Goal: Check status: Check status

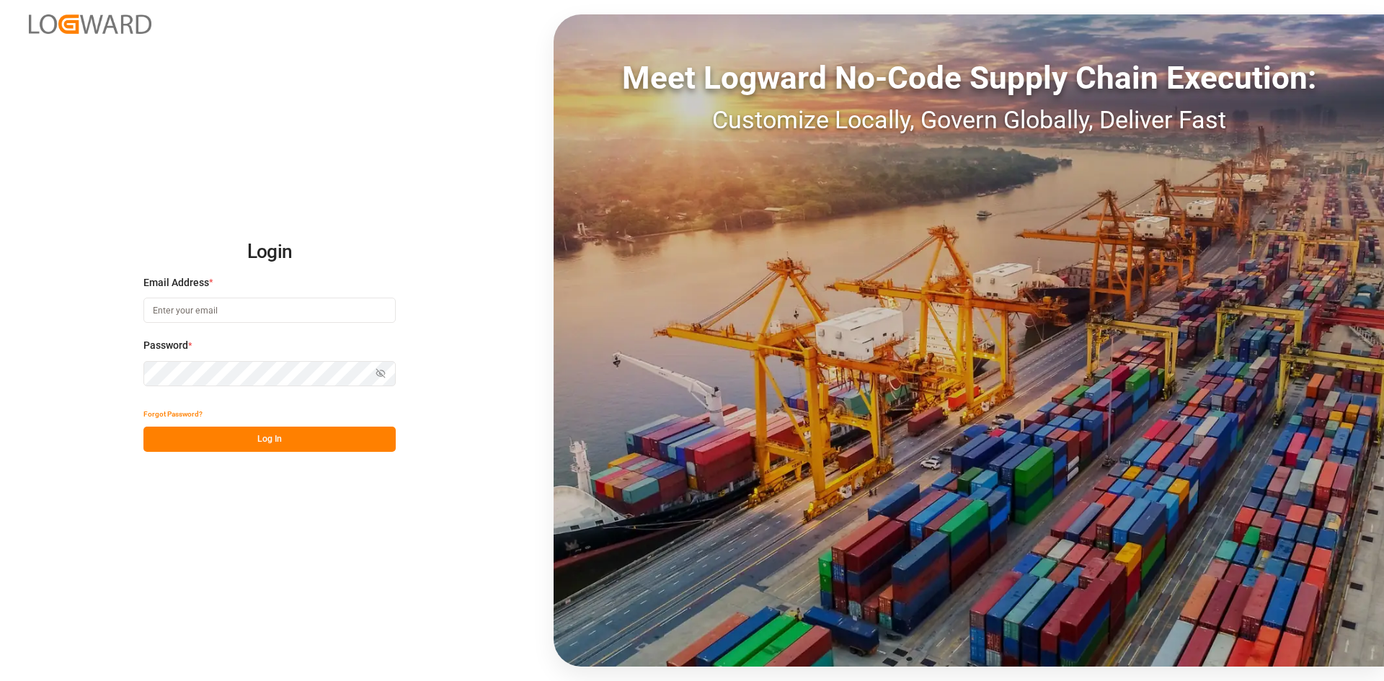
type input "[PERSON_NAME][EMAIL_ADDRESS][PERSON_NAME][DOMAIN_NAME]"
click at [340, 430] on button "Log In" at bounding box center [269, 439] width 252 height 25
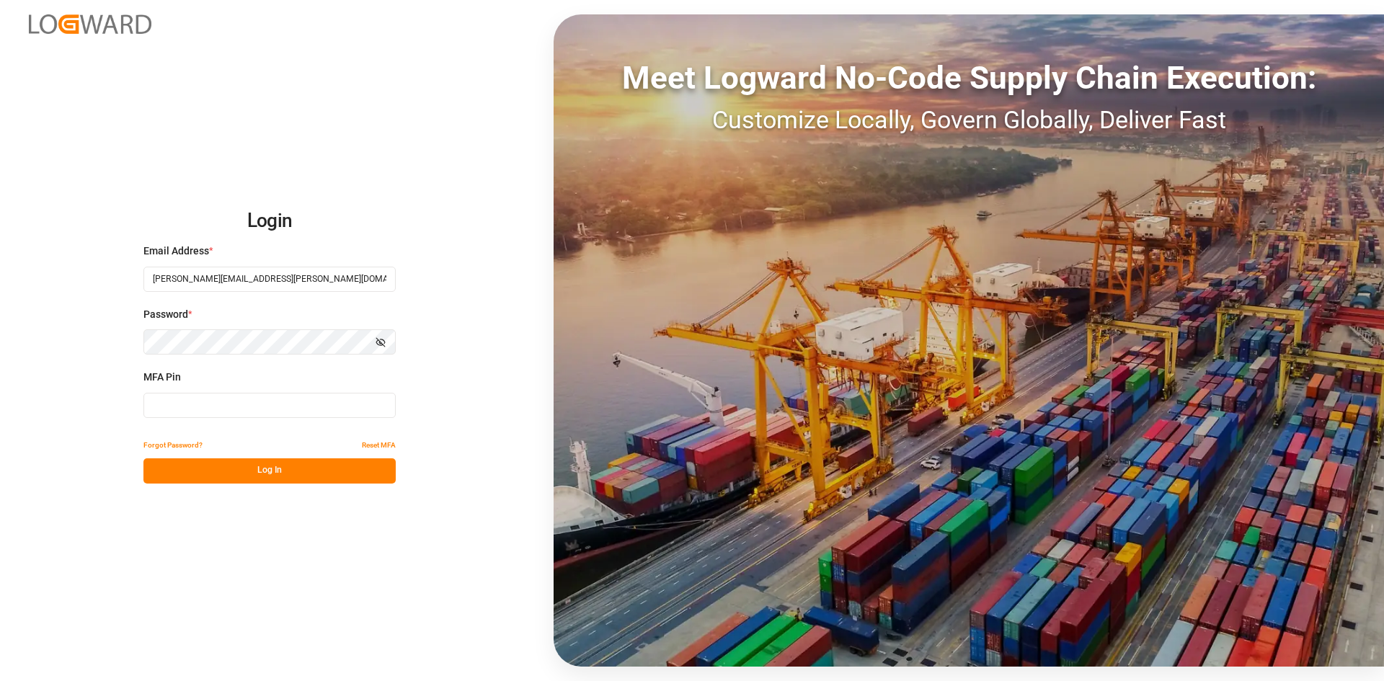
click at [278, 410] on input at bounding box center [269, 405] width 252 height 25
type input "966949"
click at [281, 468] on button "Log In" at bounding box center [269, 471] width 252 height 25
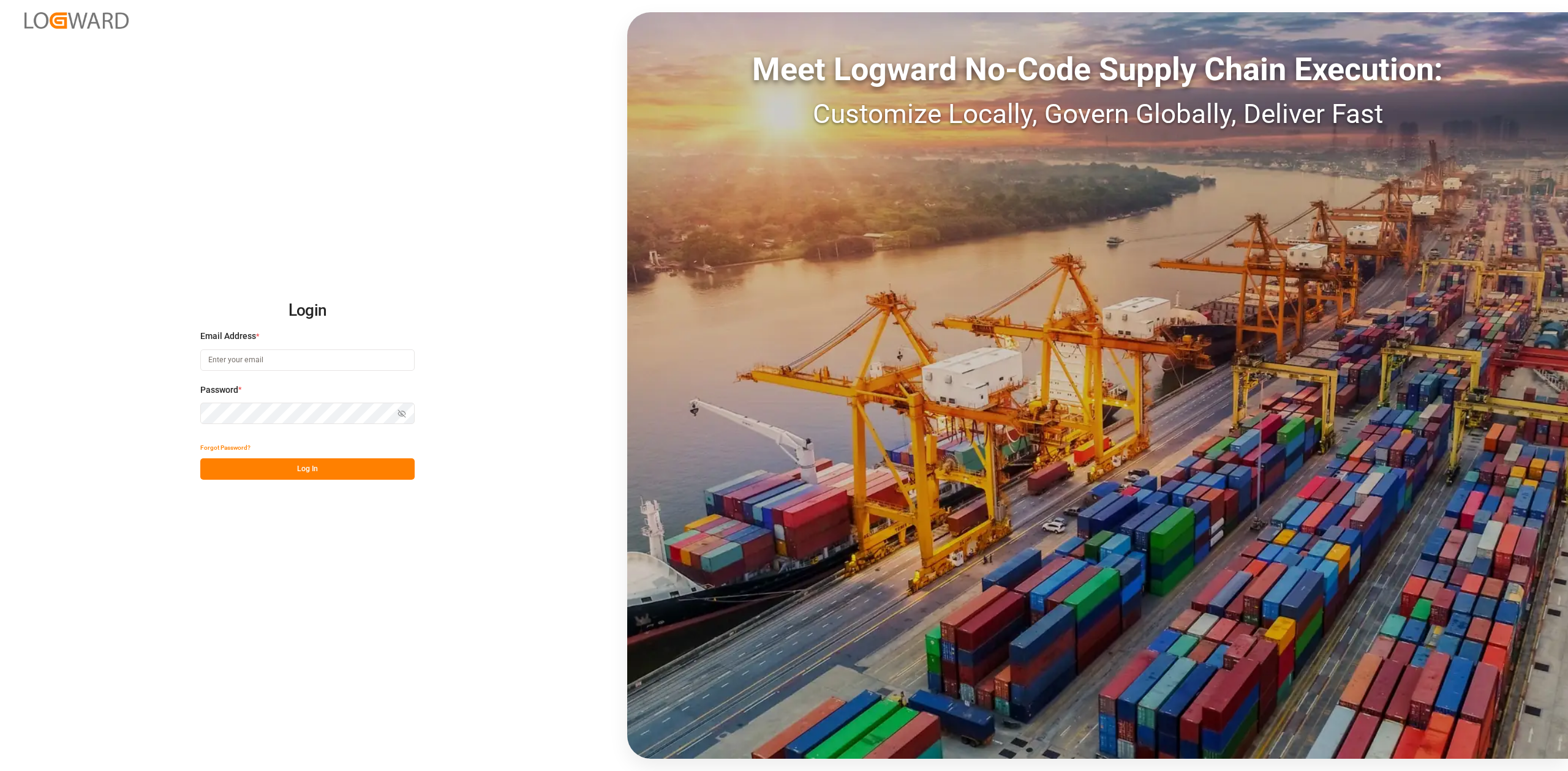
type input "[PERSON_NAME][EMAIL_ADDRESS][PERSON_NAME][DOMAIN_NAME]"
click at [285, 476] on button "Log In" at bounding box center [307, 469] width 214 height 21
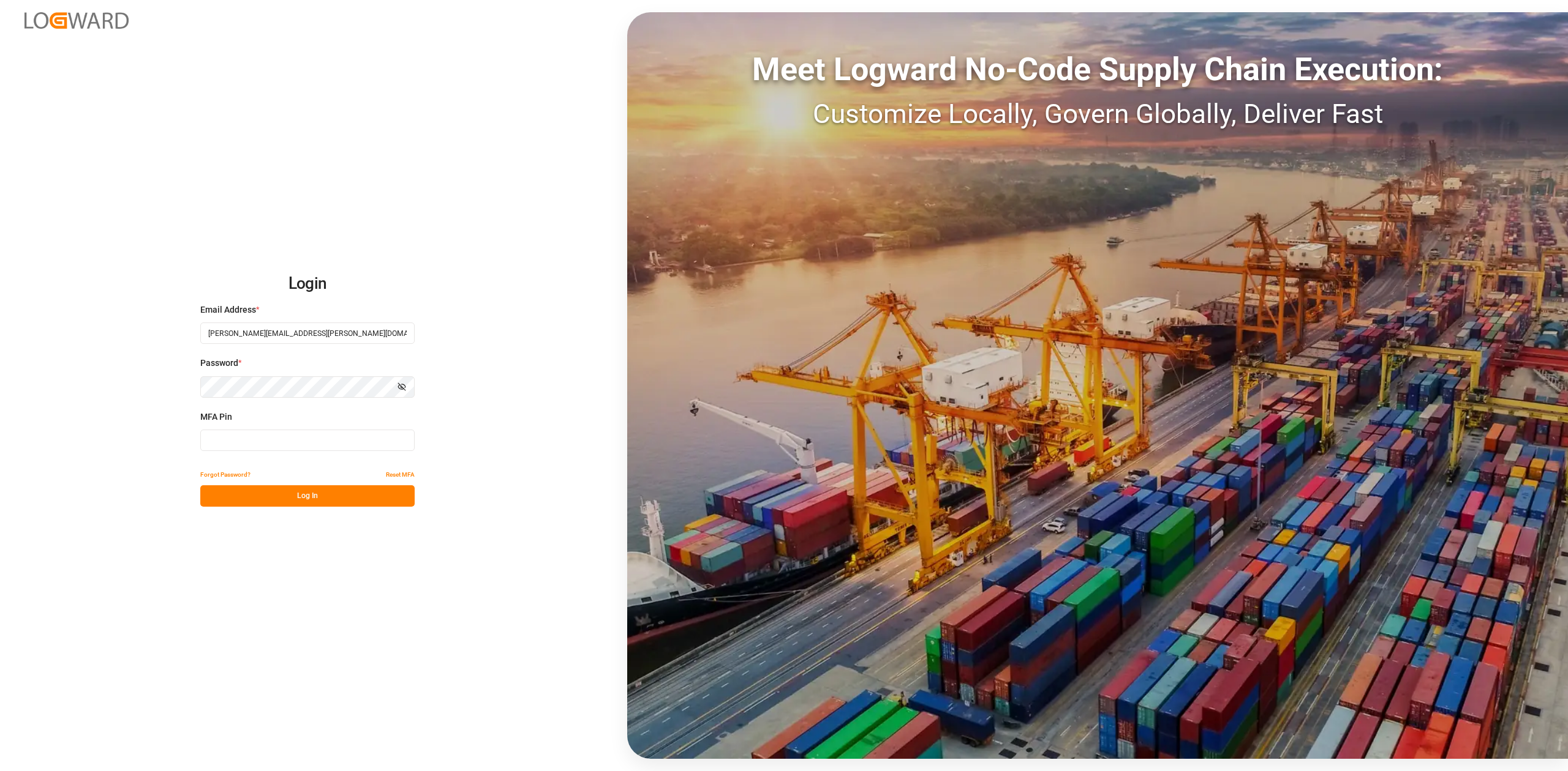
click at [275, 444] on input at bounding box center [307, 440] width 214 height 21
type input "622955"
click at [309, 491] on button "Log In" at bounding box center [307, 496] width 214 height 21
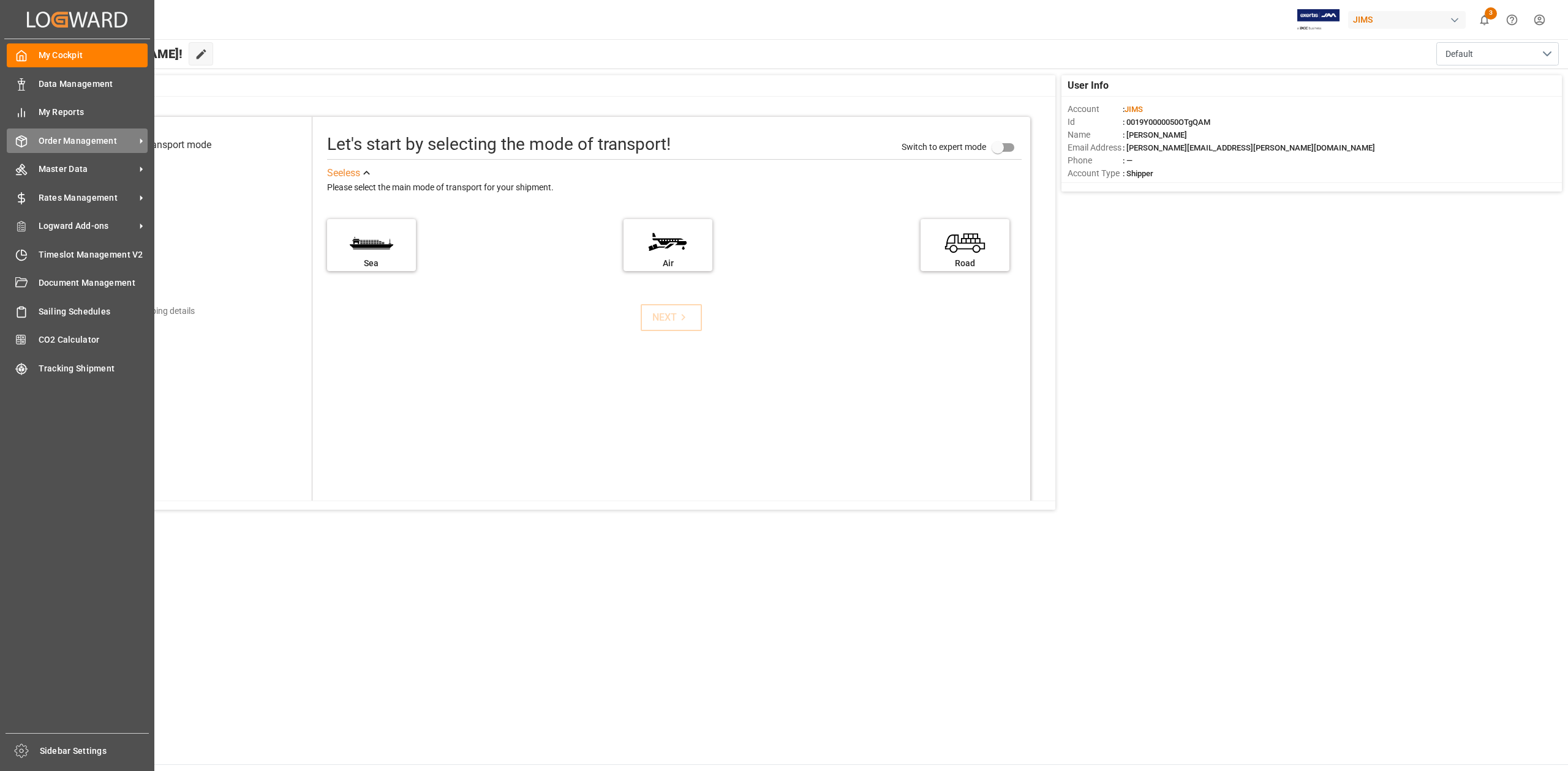
click at [87, 144] on span "Order Management" at bounding box center [87, 141] width 97 height 13
click at [96, 138] on span "Order Management" at bounding box center [87, 141] width 97 height 13
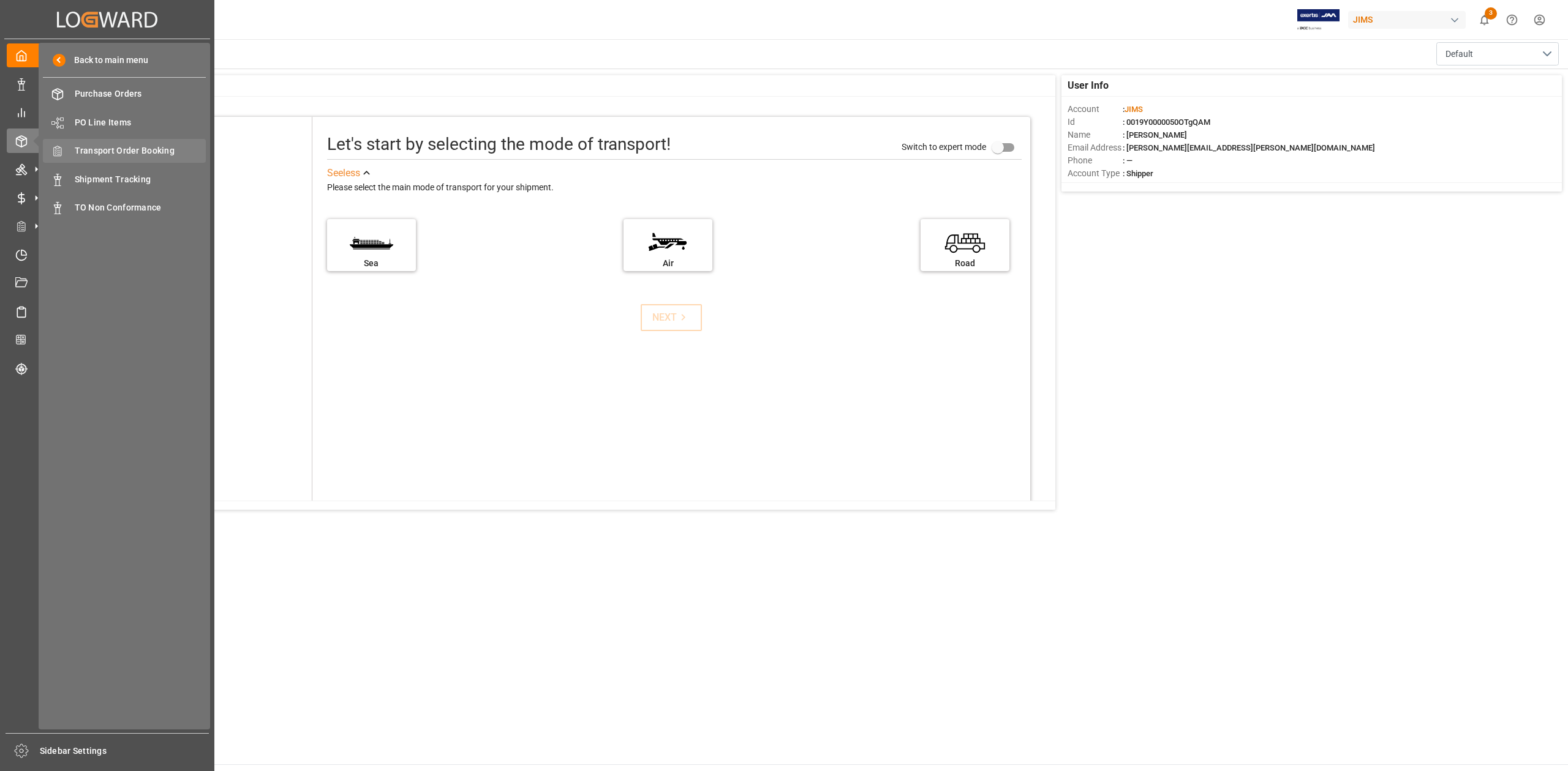
click at [155, 148] on span "Transport Order Booking" at bounding box center [140, 150] width 132 height 13
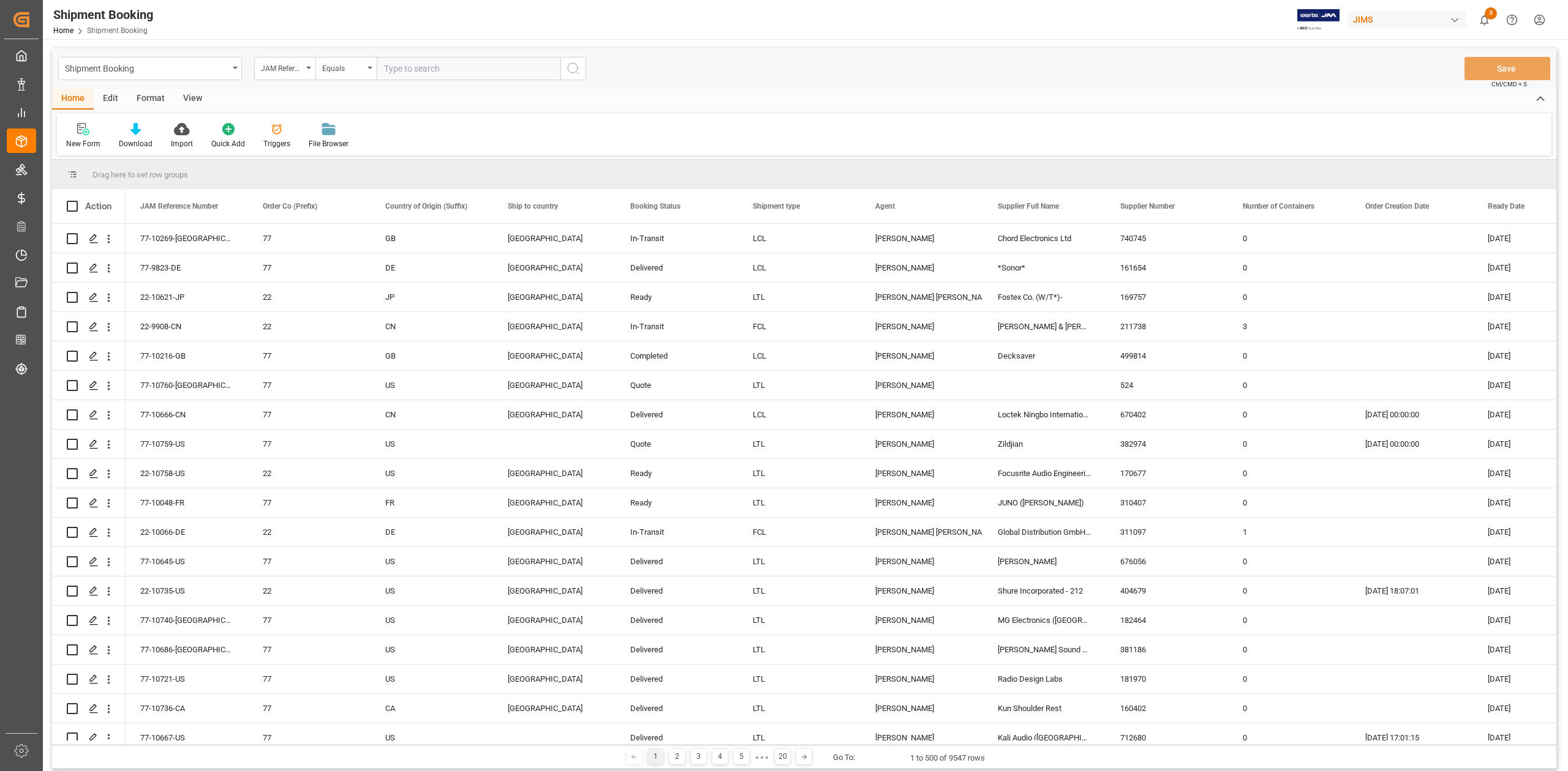
click at [405, 67] on input "text" at bounding box center [468, 68] width 183 height 23
paste input "77-10310-CN"
type input "77-10310-CN"
click at [578, 69] on icon "search button" at bounding box center [572, 68] width 14 height 14
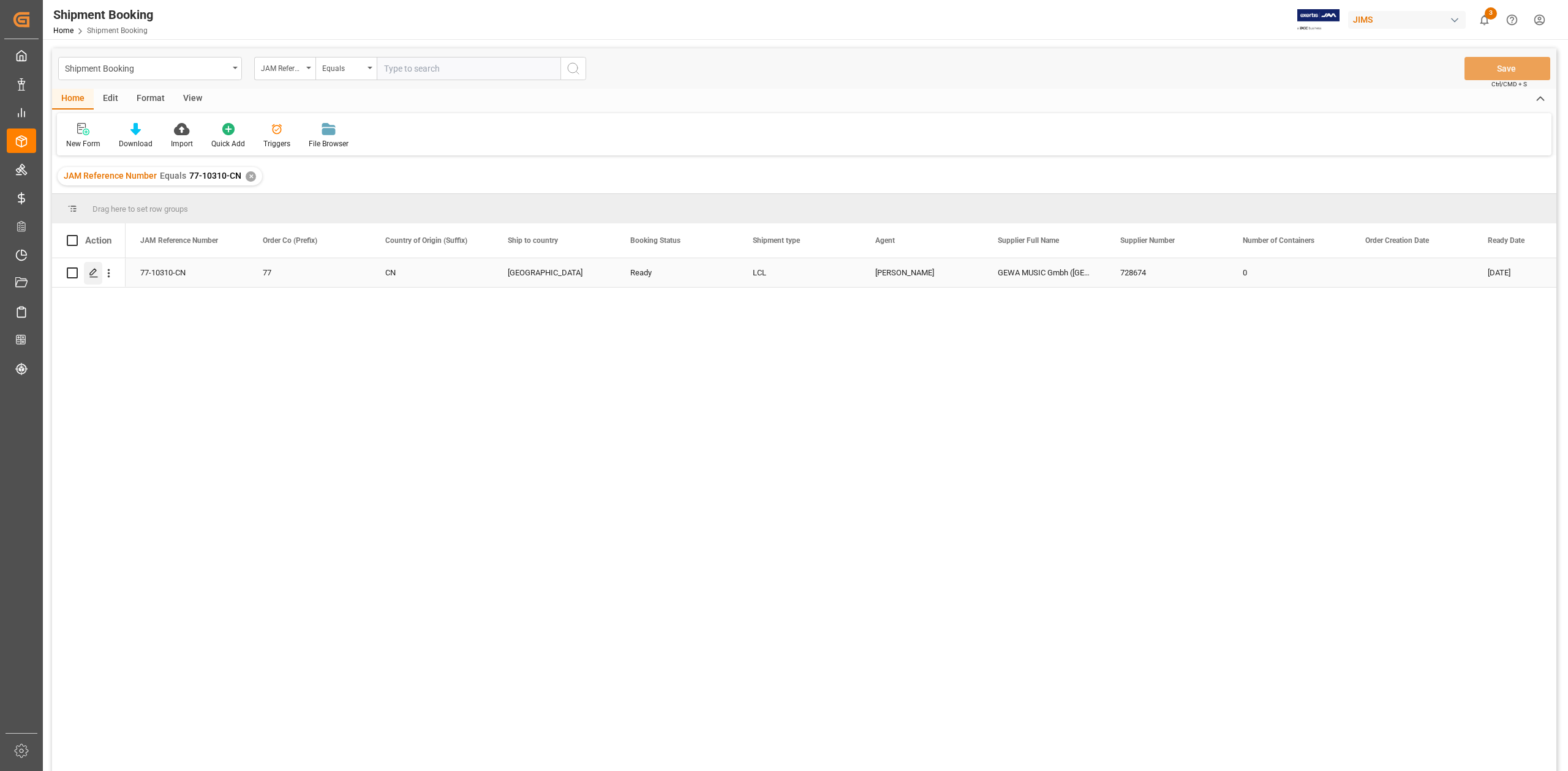
click at [94, 274] on icon "Press SPACE to select this row." at bounding box center [94, 273] width 10 height 10
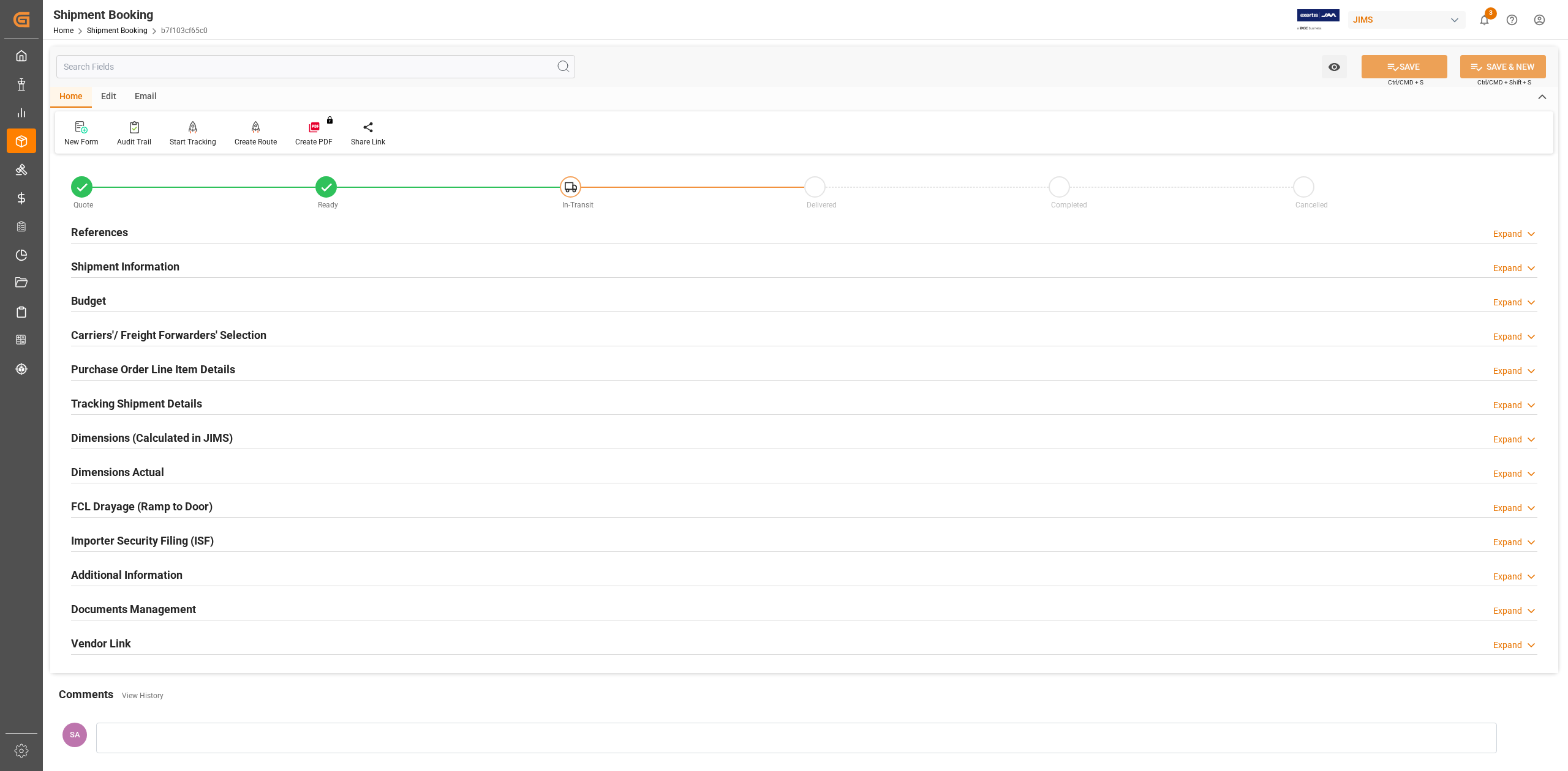
click at [103, 228] on h2 "References" at bounding box center [99, 232] width 57 height 16
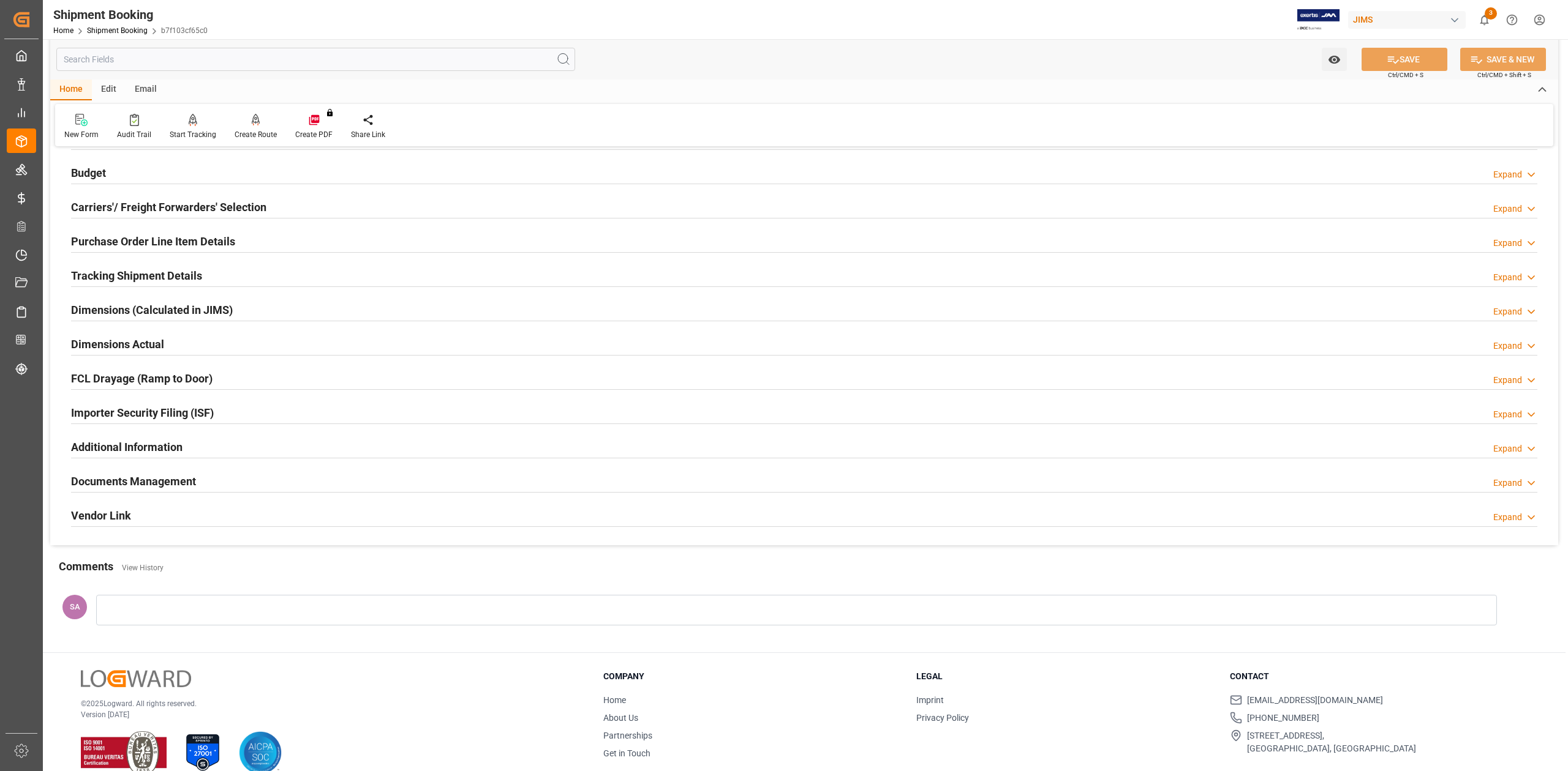
scroll to position [395, 0]
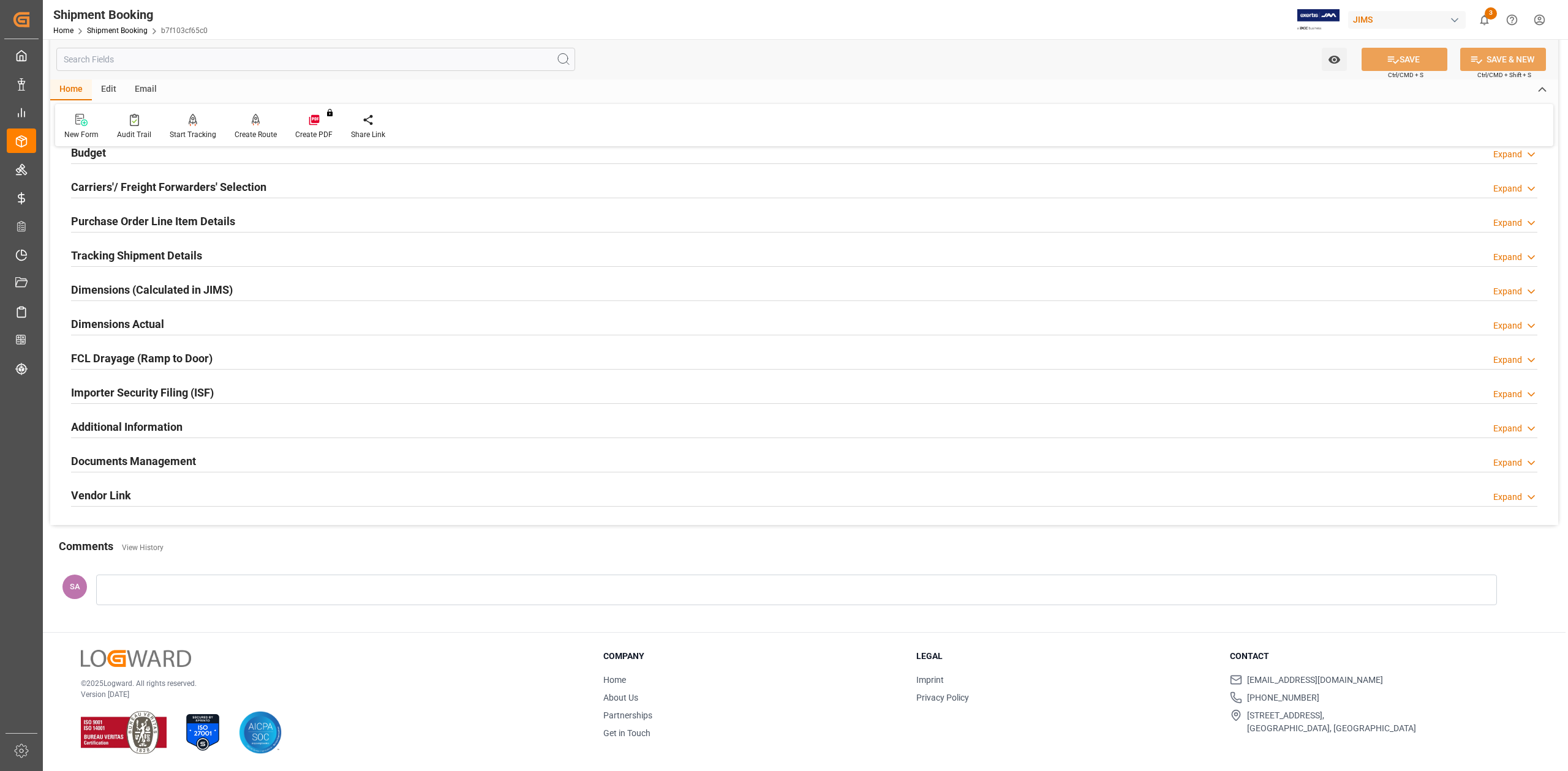
click at [168, 464] on h2 "Documents Management" at bounding box center [133, 461] width 125 height 16
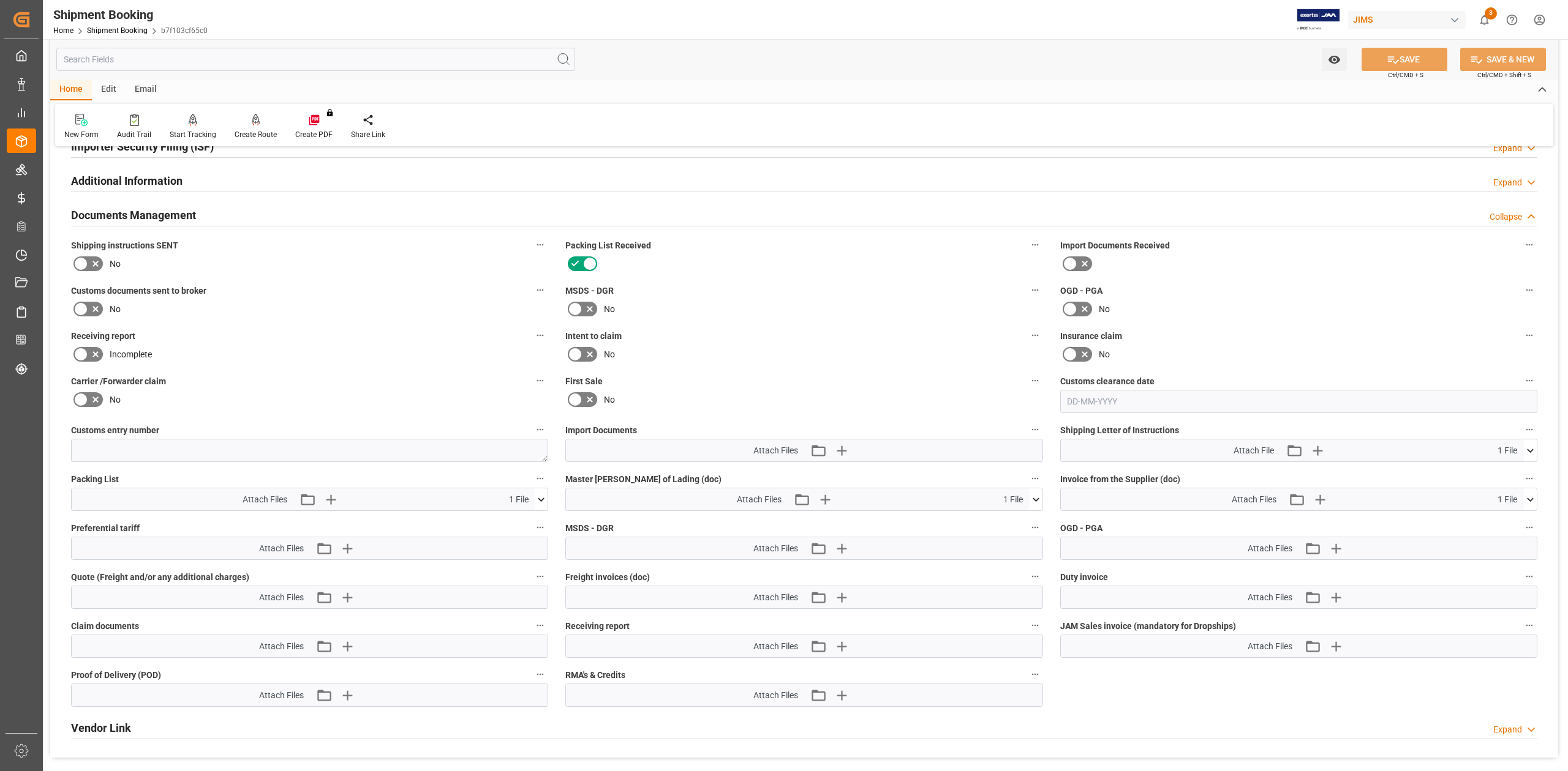
scroll to position [639, 0]
click at [842, 446] on icon "button" at bounding box center [841, 450] width 12 height 12
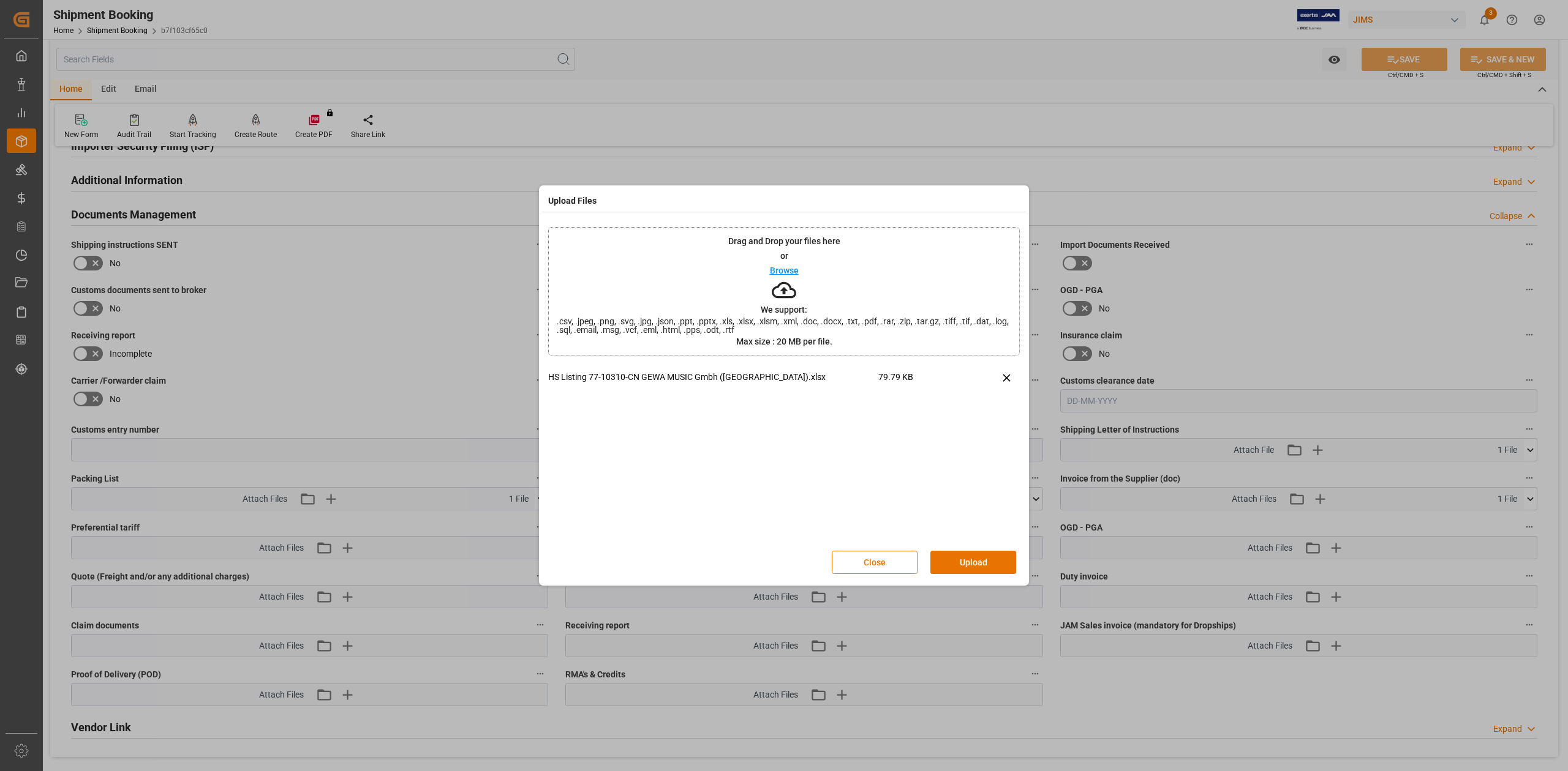
drag, startPoint x: 962, startPoint y: 559, endPoint x: 970, endPoint y: 559, distance: 8.0
click at [964, 559] on button "Upload" at bounding box center [973, 562] width 86 height 23
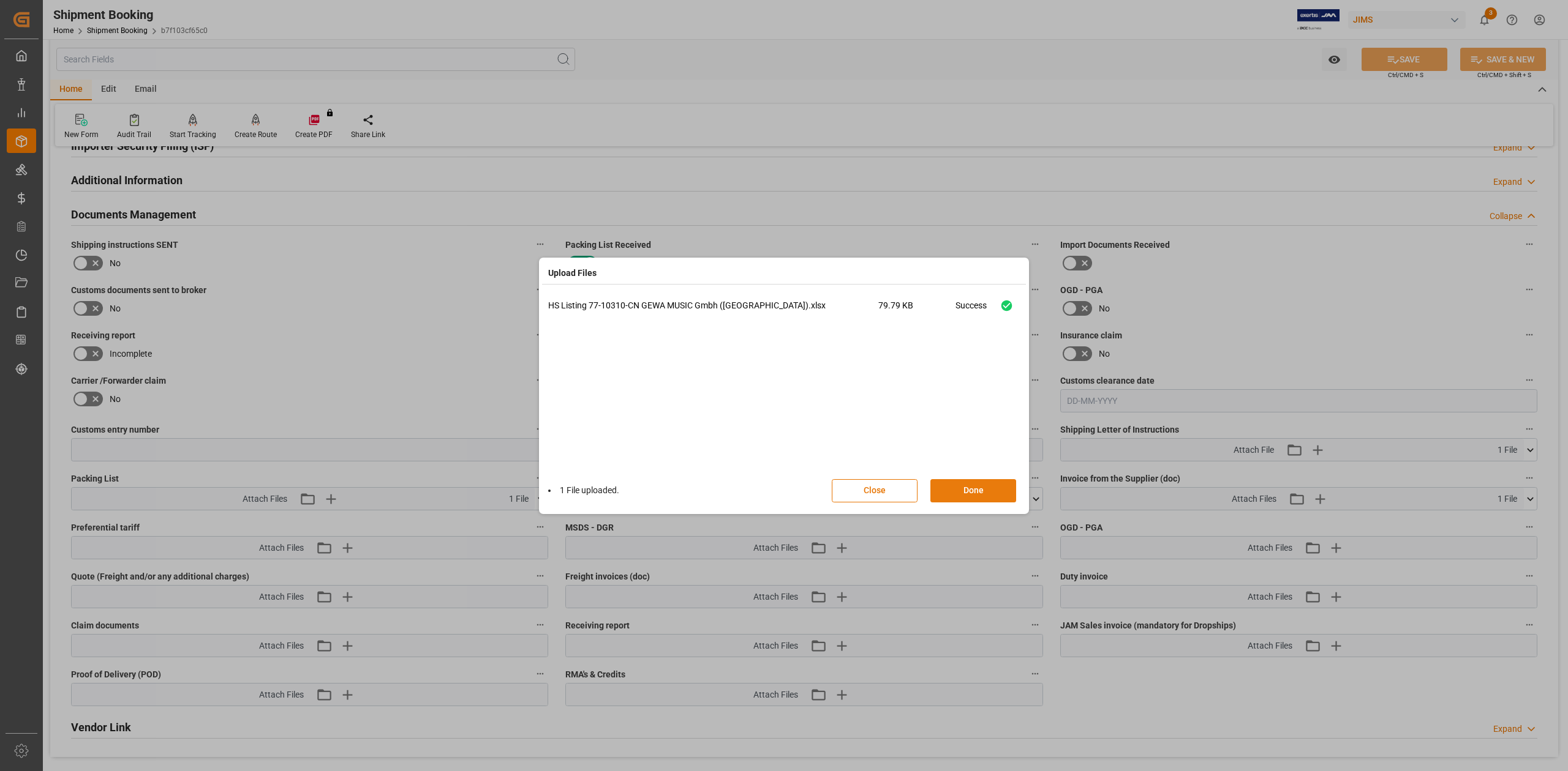
click at [981, 495] on button "Done" at bounding box center [973, 491] width 86 height 23
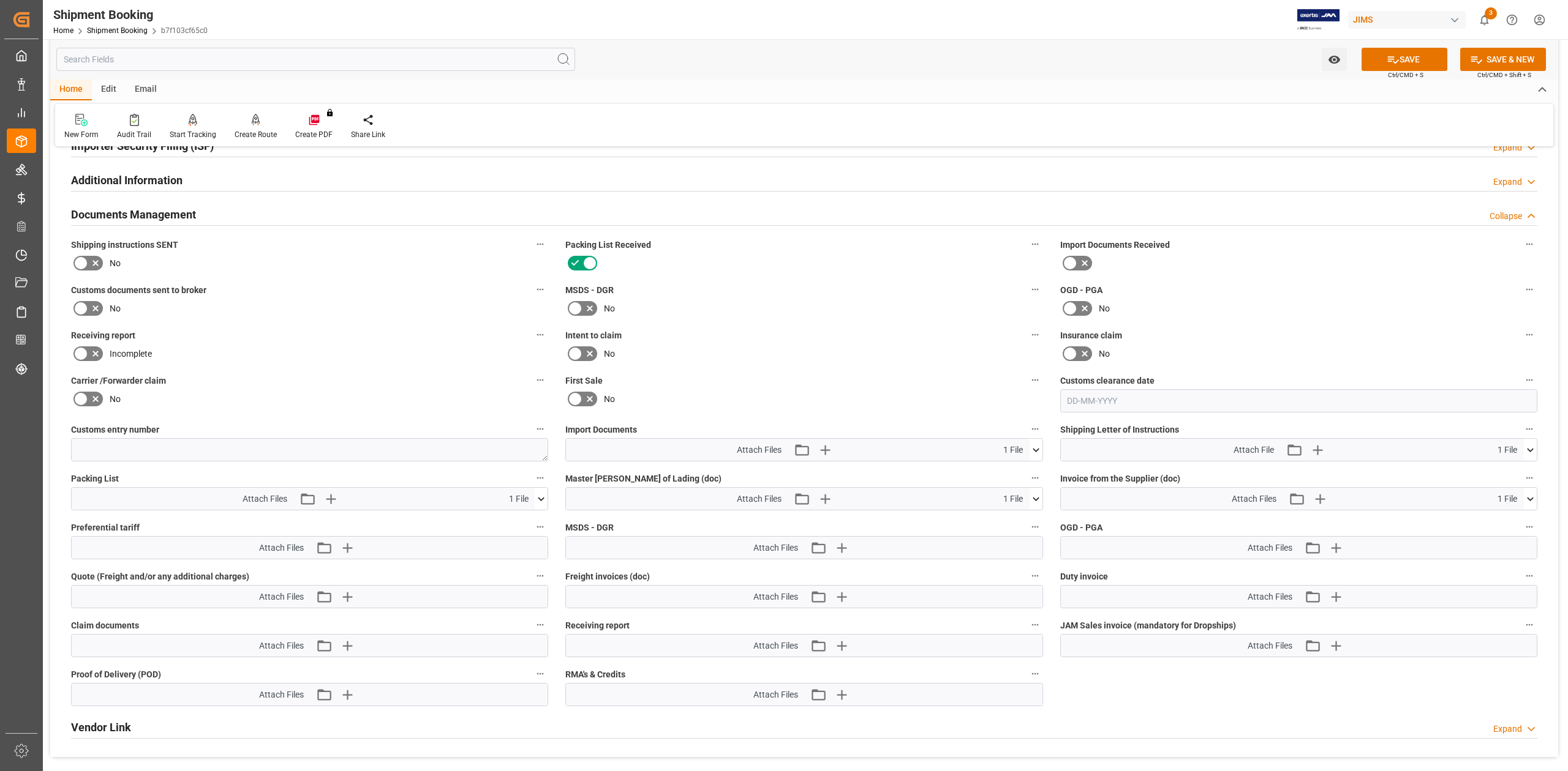
click at [82, 307] on icon at bounding box center [81, 308] width 14 height 14
click at [0, 0] on input "checkbox" at bounding box center [0, 0] width 0 height 0
click at [1408, 59] on button "SAVE" at bounding box center [1404, 59] width 86 height 23
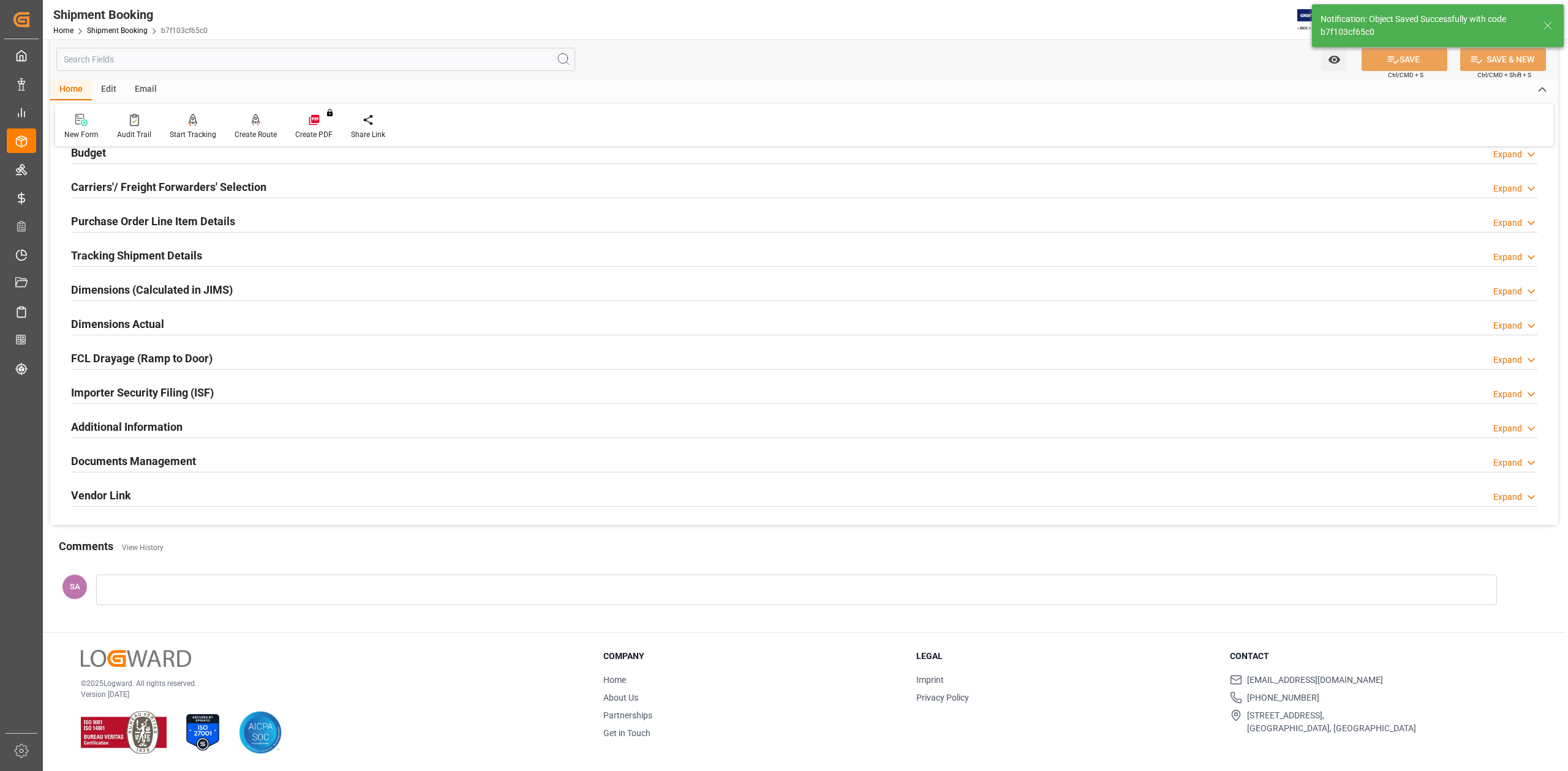
scroll to position [150, 0]
click at [119, 465] on h2 "Documents Management" at bounding box center [133, 461] width 125 height 16
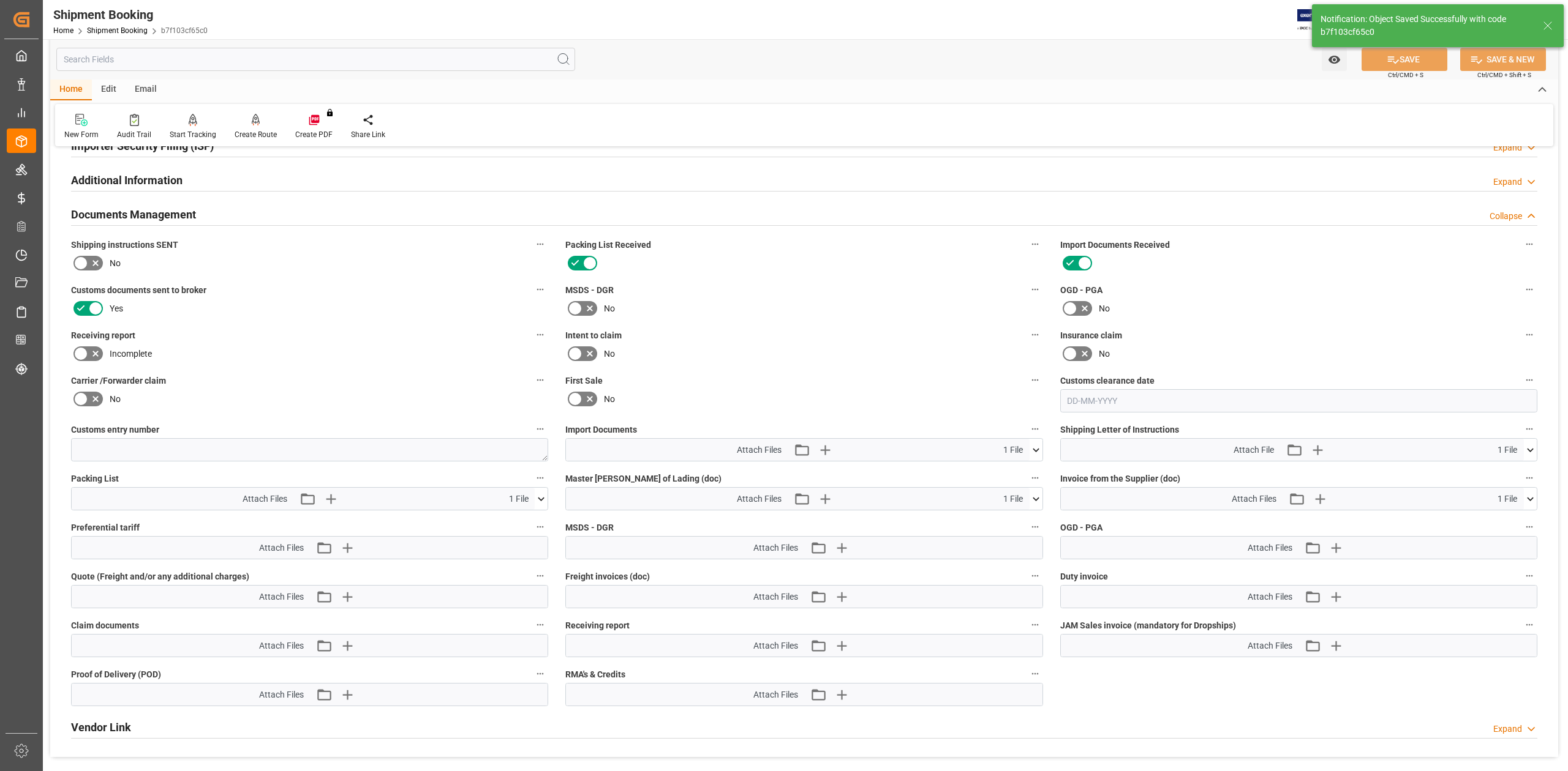
click at [82, 258] on icon at bounding box center [81, 262] width 14 height 14
click at [0, 0] on input "checkbox" at bounding box center [0, 0] width 0 height 0
click at [1402, 64] on button "SAVE" at bounding box center [1404, 59] width 86 height 23
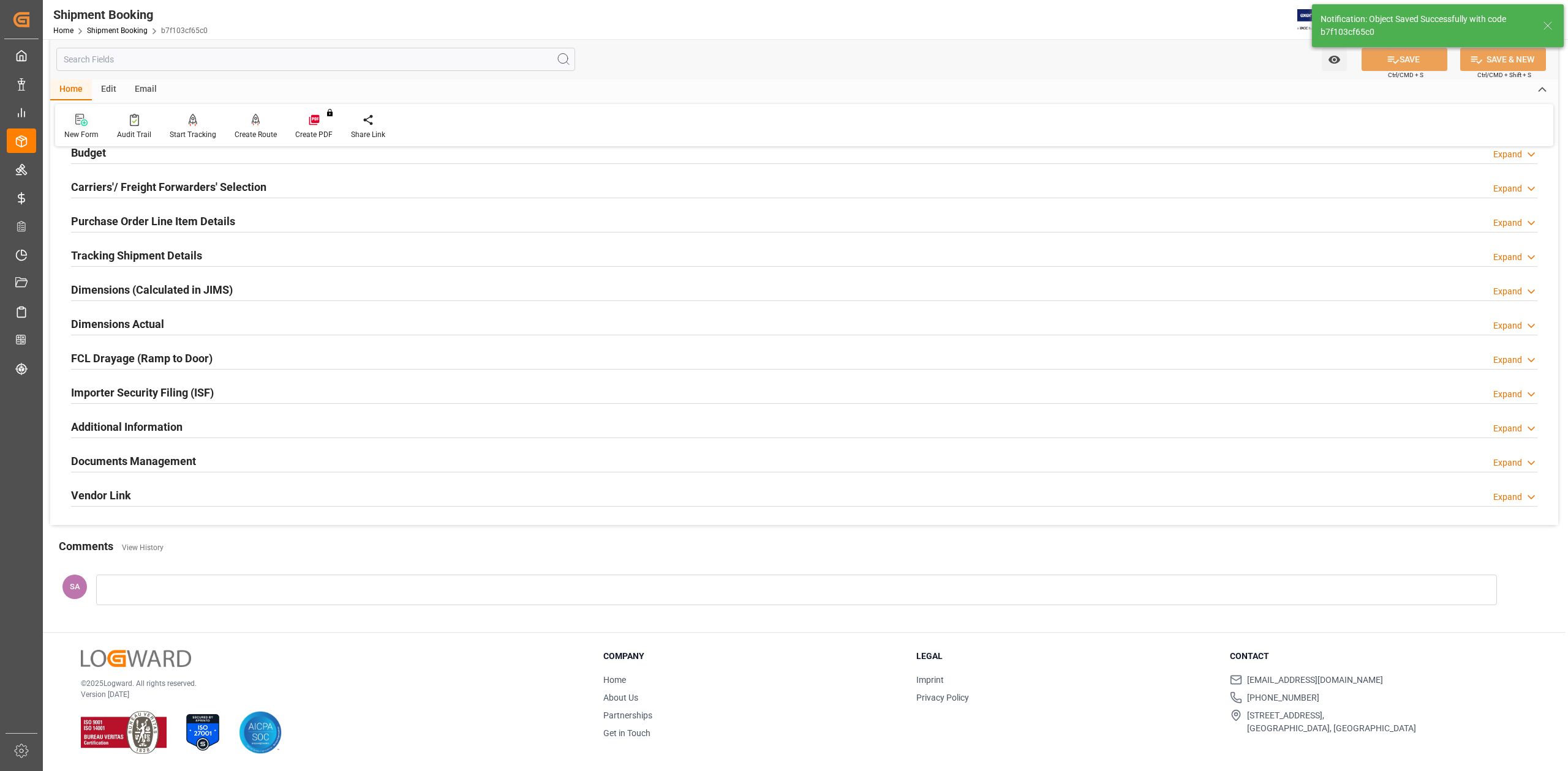
scroll to position [150, 0]
click at [157, 461] on h2 "Documents Management" at bounding box center [133, 461] width 125 height 16
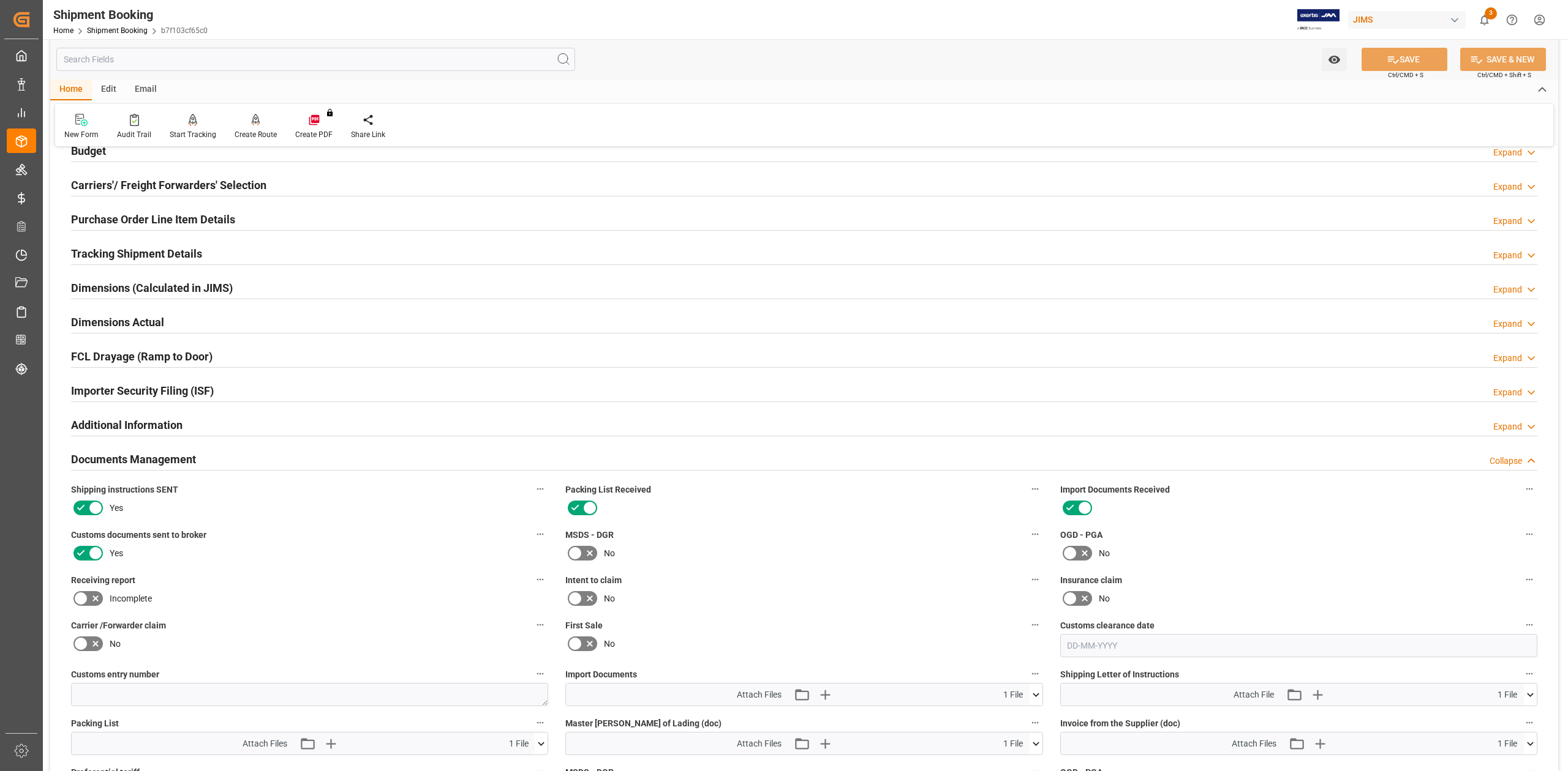
scroll to position [395, 0]
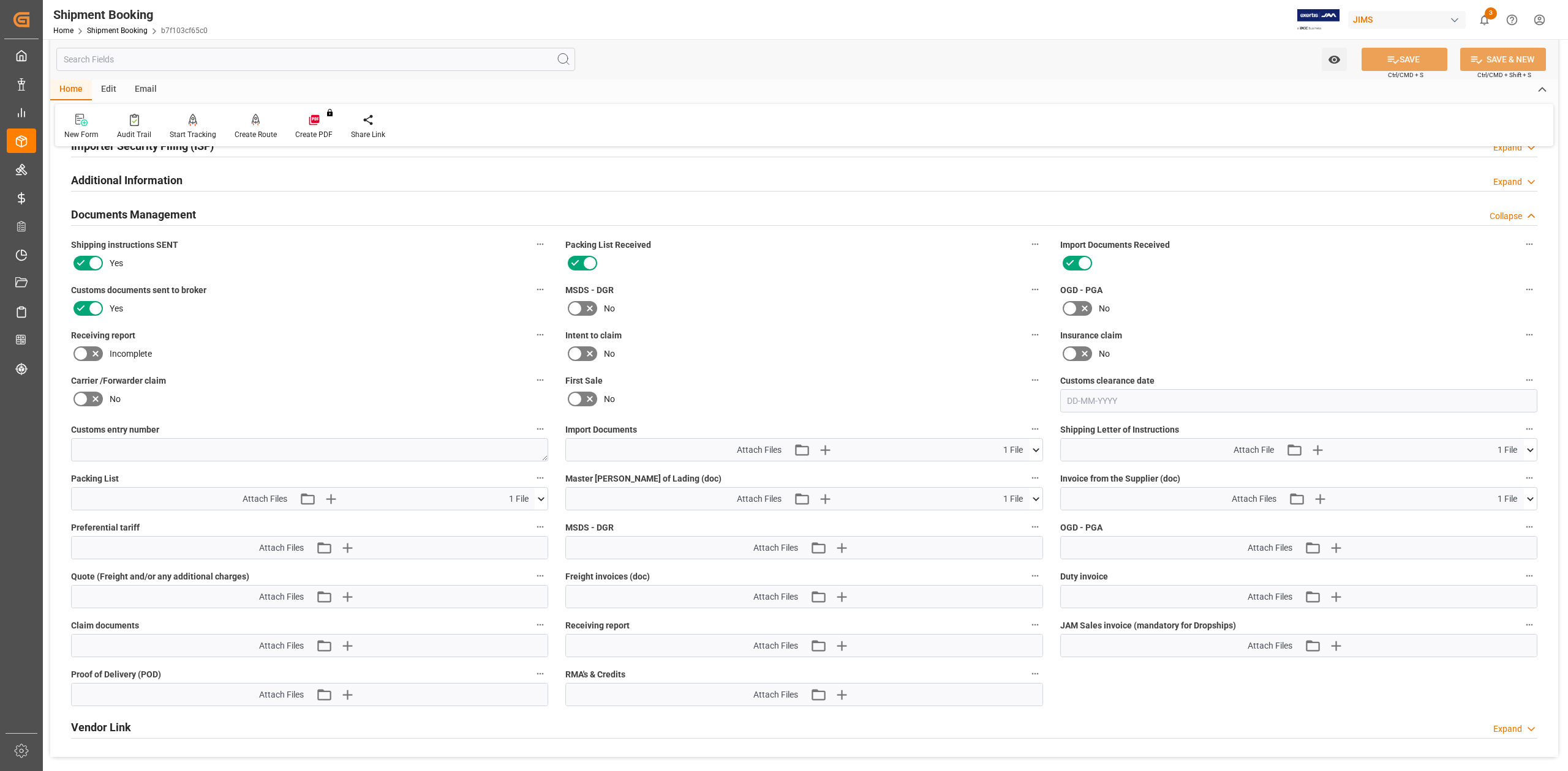
click at [540, 500] on icon at bounding box center [542, 498] width 7 height 3
click at [540, 501] on icon at bounding box center [540, 498] width 13 height 13
click at [824, 452] on icon "button" at bounding box center [826, 450] width 12 height 12
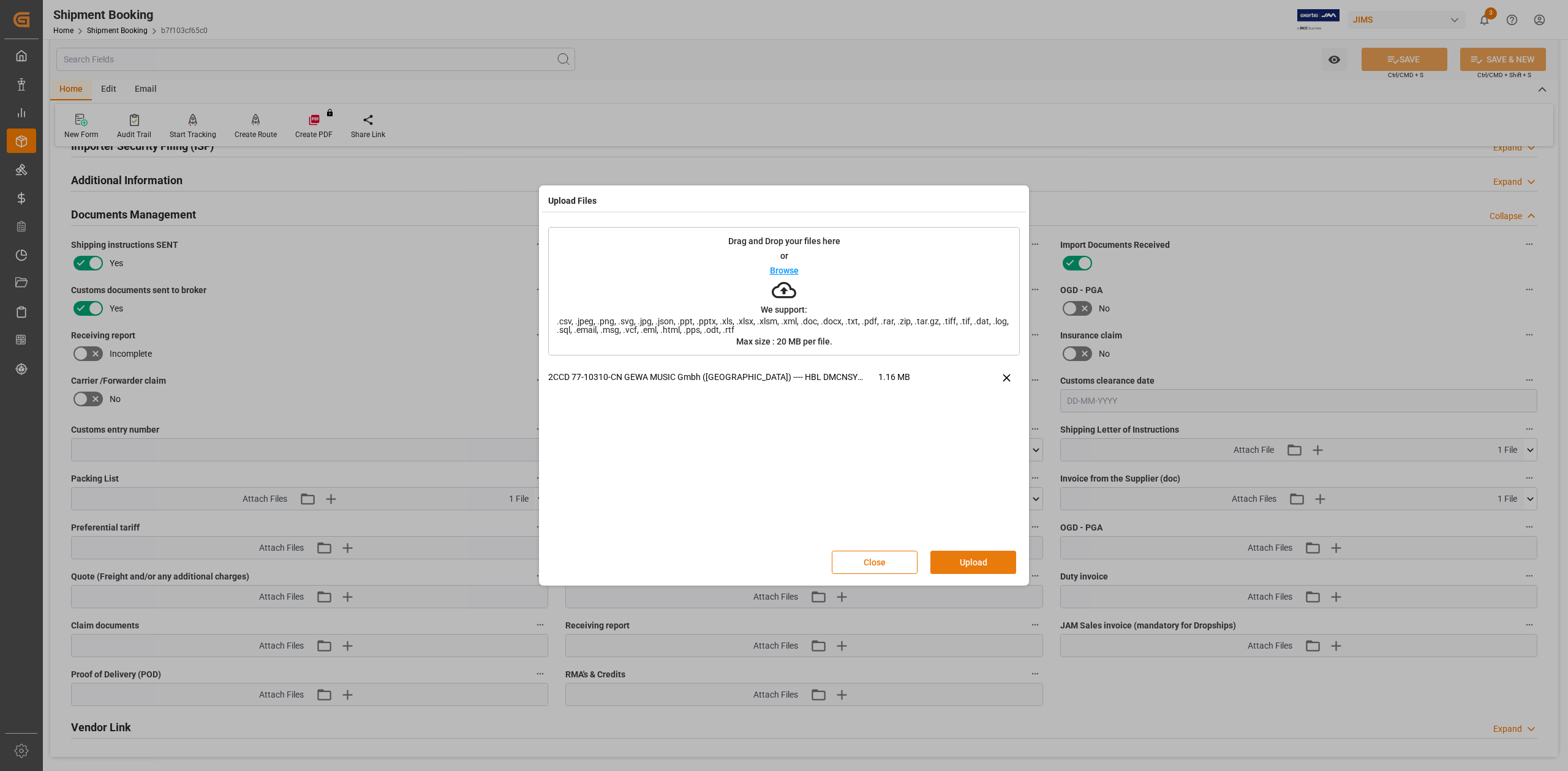
click at [981, 564] on button "Upload" at bounding box center [973, 562] width 86 height 23
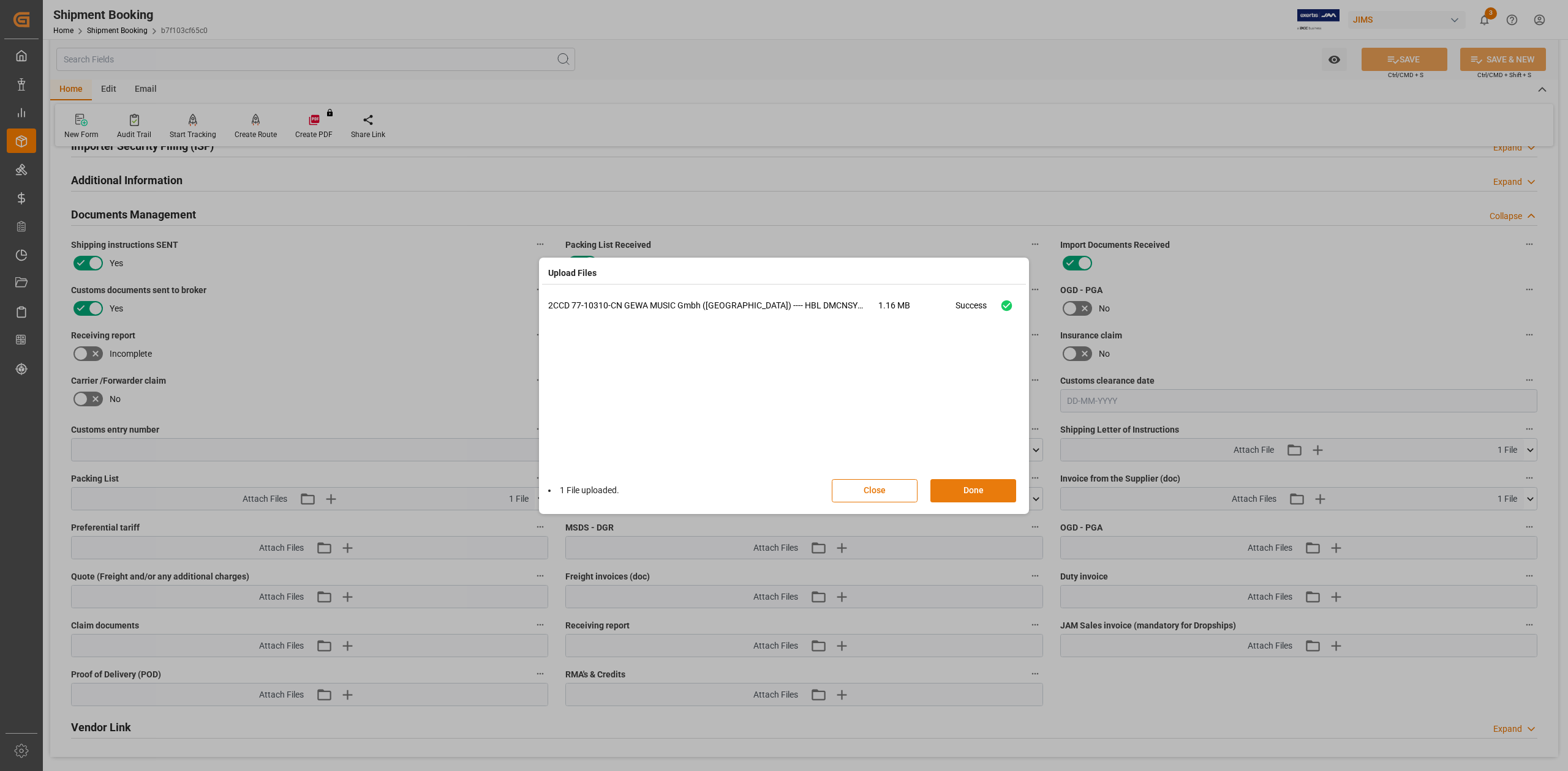
click at [979, 493] on button "Done" at bounding box center [973, 491] width 86 height 23
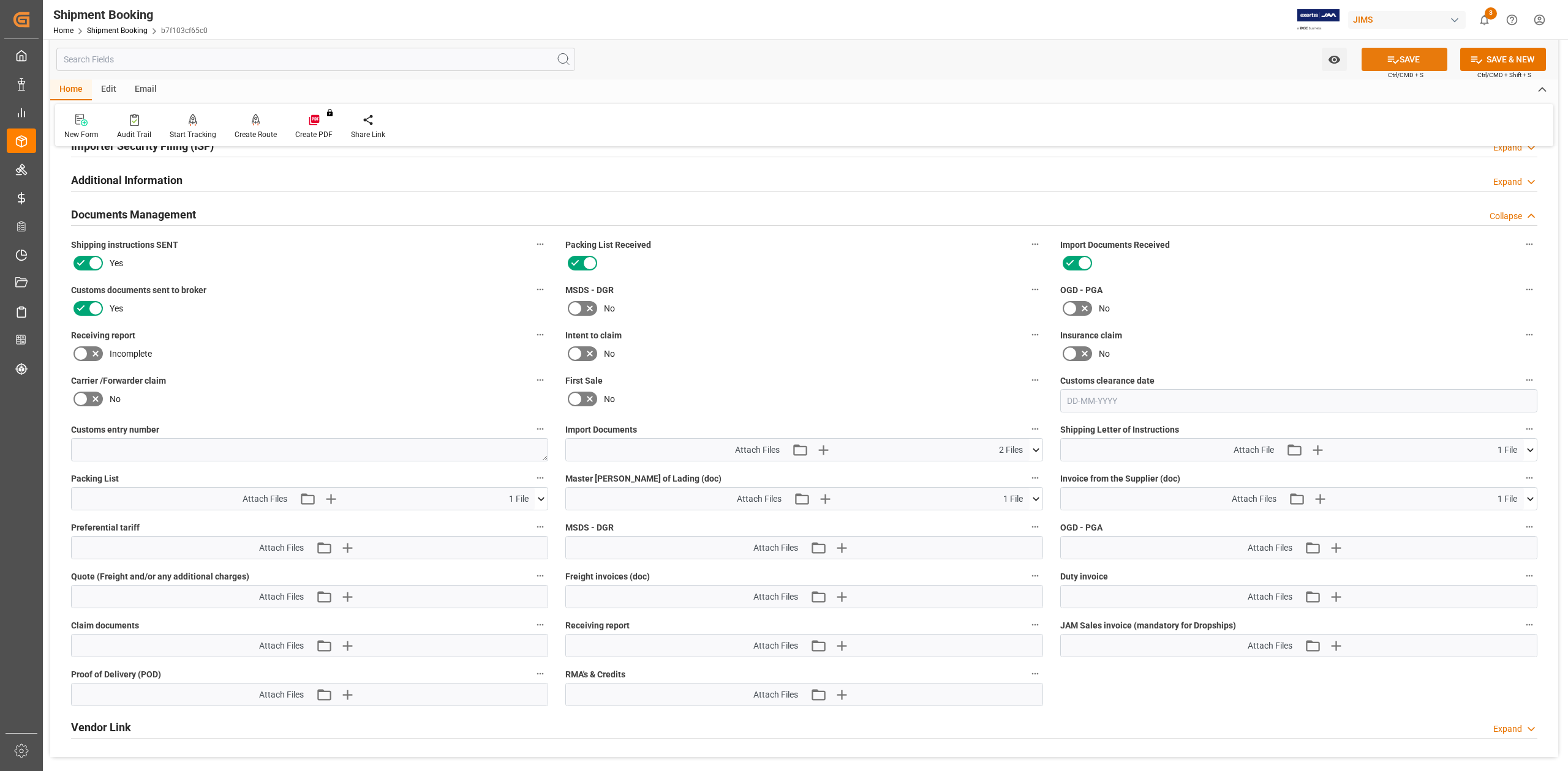
click at [1402, 54] on button "SAVE" at bounding box center [1404, 59] width 86 height 23
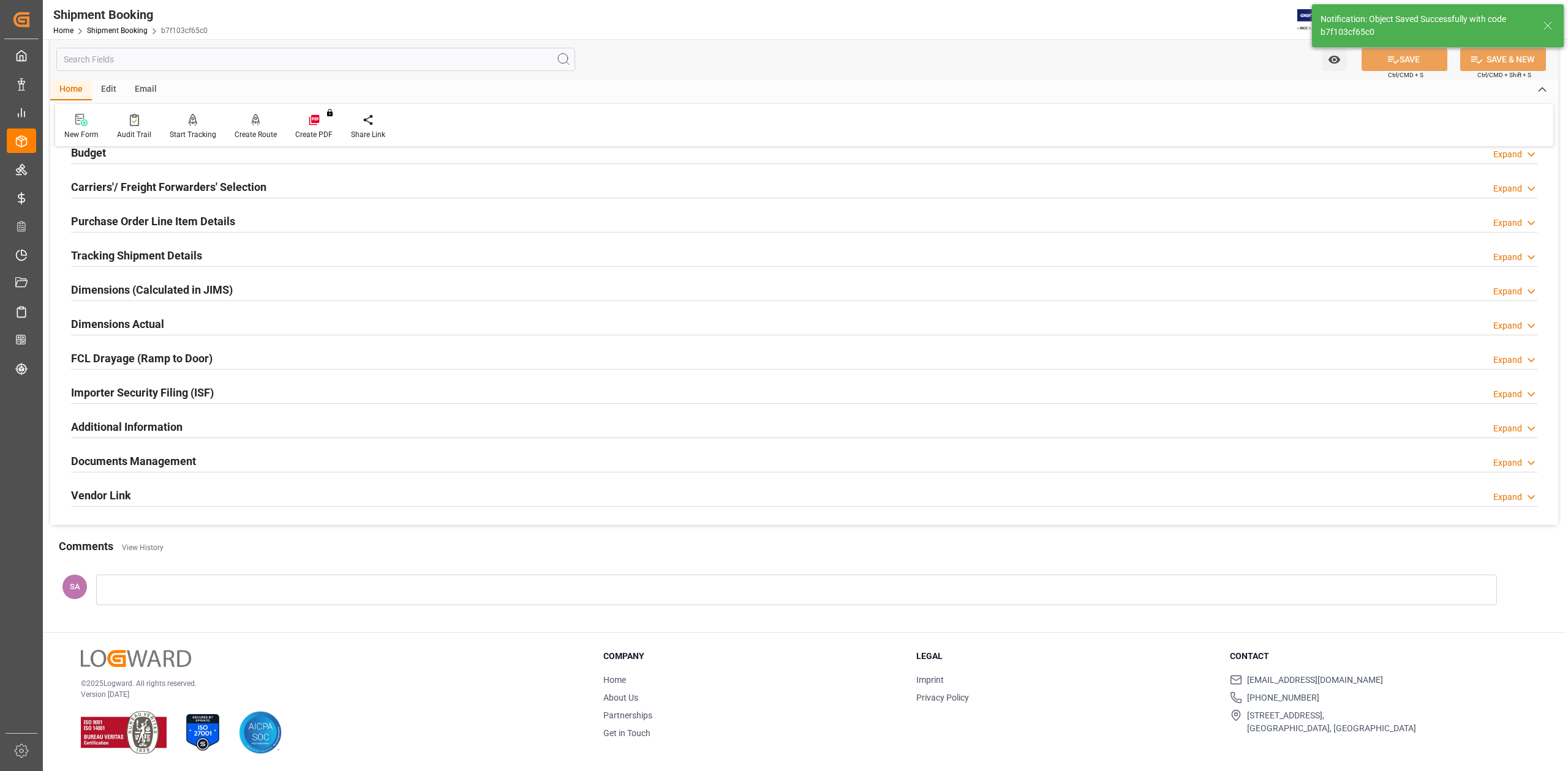
scroll to position [150, 0]
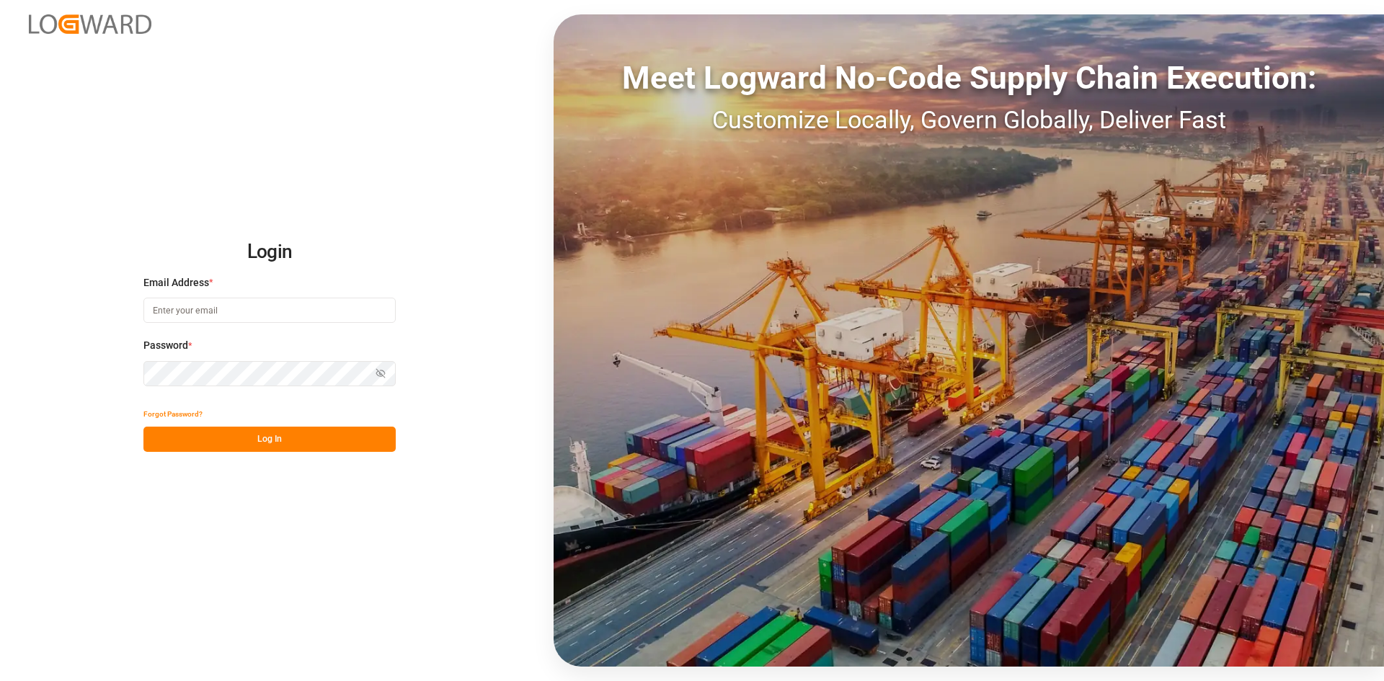
type input "[PERSON_NAME][EMAIL_ADDRESS][PERSON_NAME][DOMAIN_NAME]"
click at [304, 439] on button "Log In" at bounding box center [269, 439] width 252 height 25
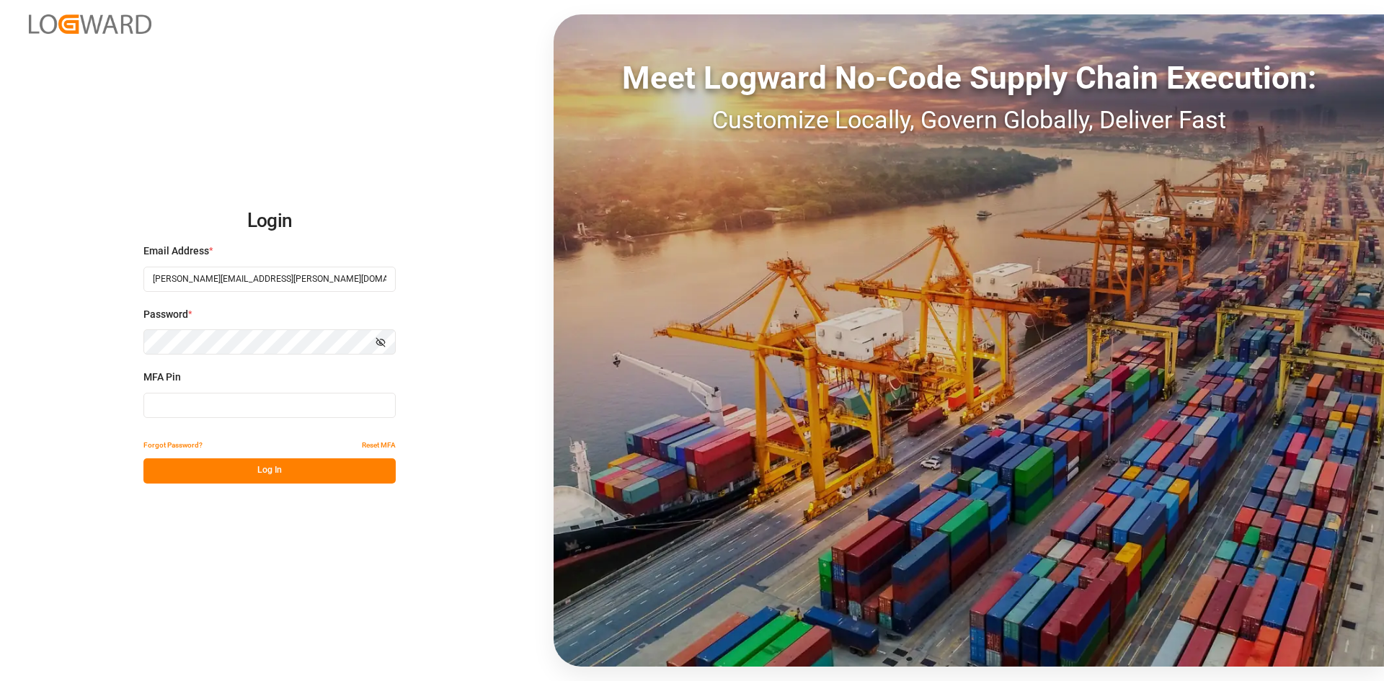
click at [230, 405] on input at bounding box center [269, 405] width 252 height 25
drag, startPoint x: 166, startPoint y: 407, endPoint x: 110, endPoint y: 401, distance: 55.8
click at [110, 407] on div "Login Email Address * sandra.alexander@jamindustries.com Password * Show passwo…" at bounding box center [692, 340] width 1384 height 681
click at [235, 462] on button "Log In" at bounding box center [269, 471] width 252 height 25
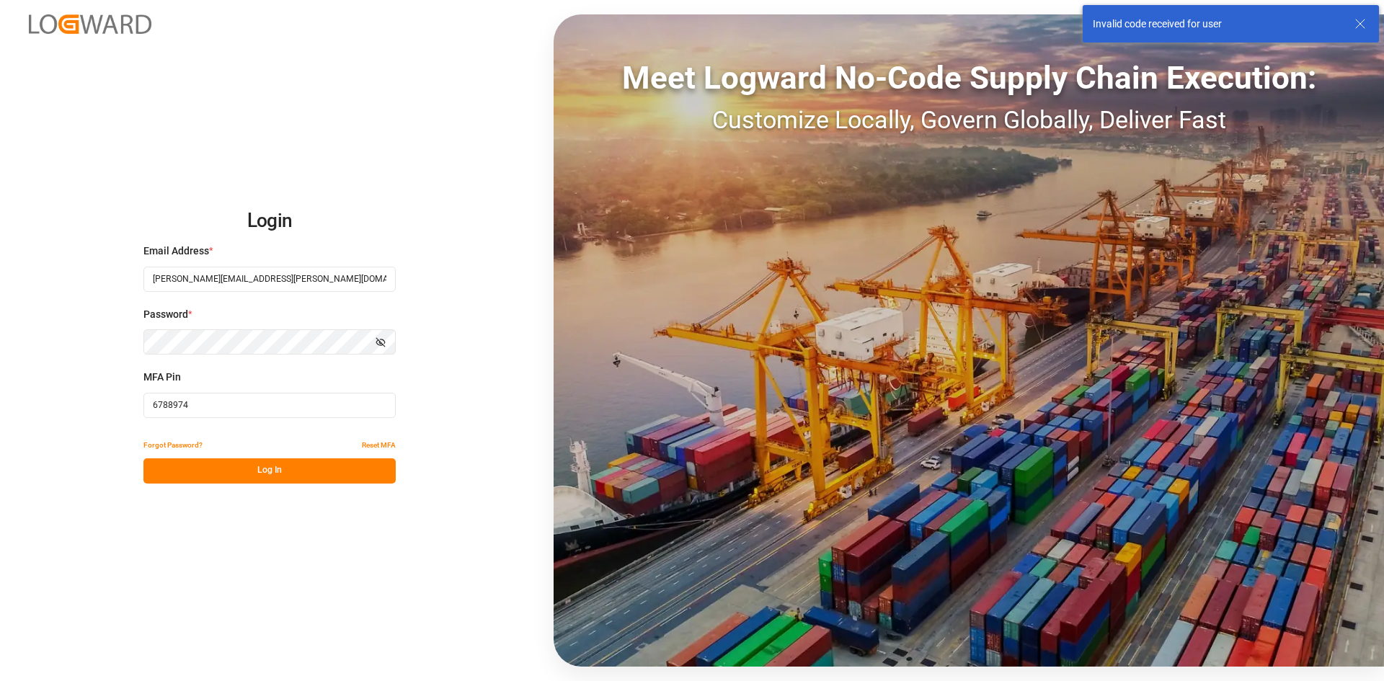
click at [172, 404] on input "6788974" at bounding box center [269, 405] width 252 height 25
type input "678974"
click at [338, 474] on button "Log In" at bounding box center [269, 471] width 252 height 25
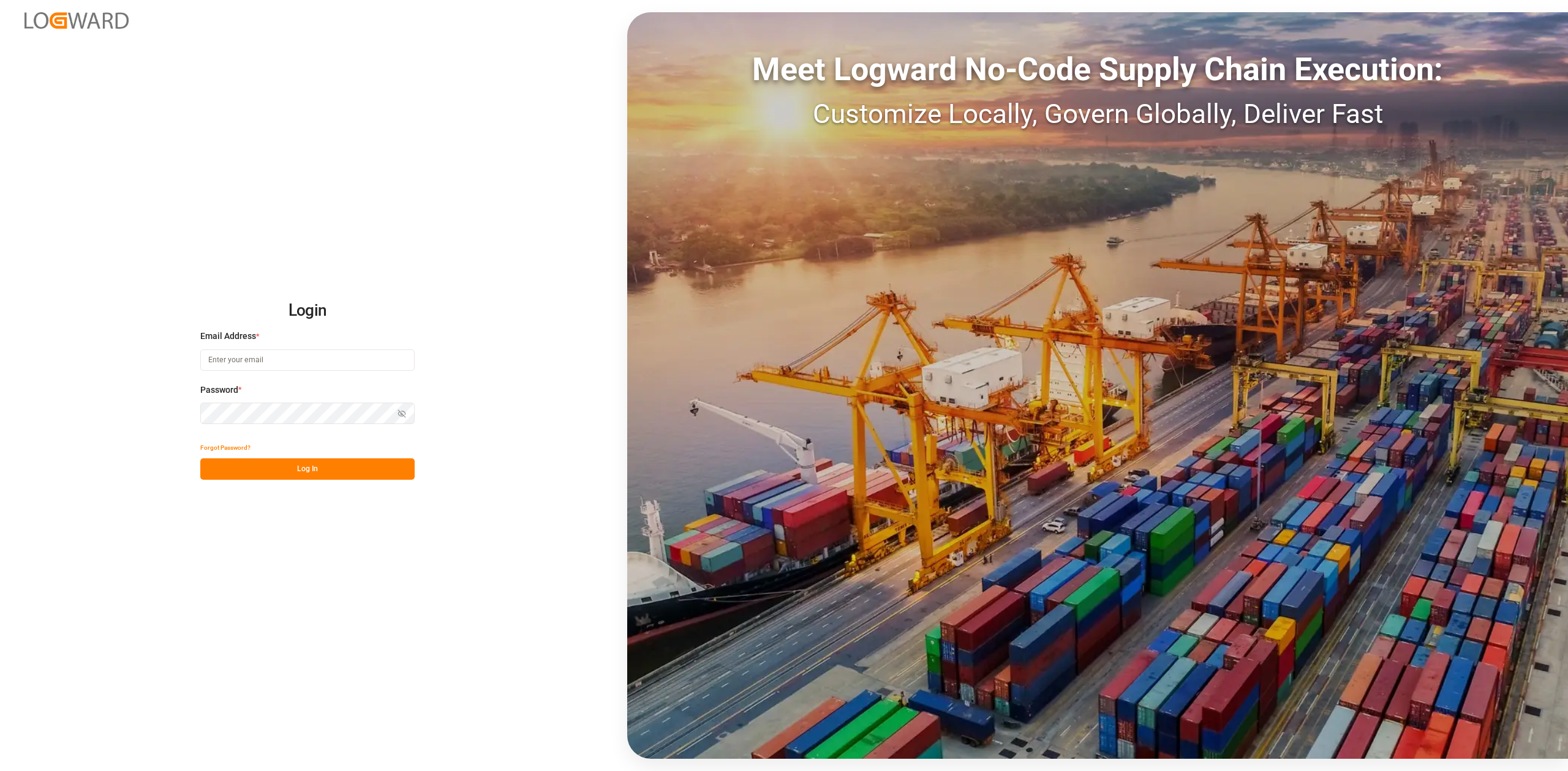
type input "[PERSON_NAME][EMAIL_ADDRESS][PERSON_NAME][DOMAIN_NAME]"
click at [300, 476] on button "Log In" at bounding box center [307, 469] width 214 height 21
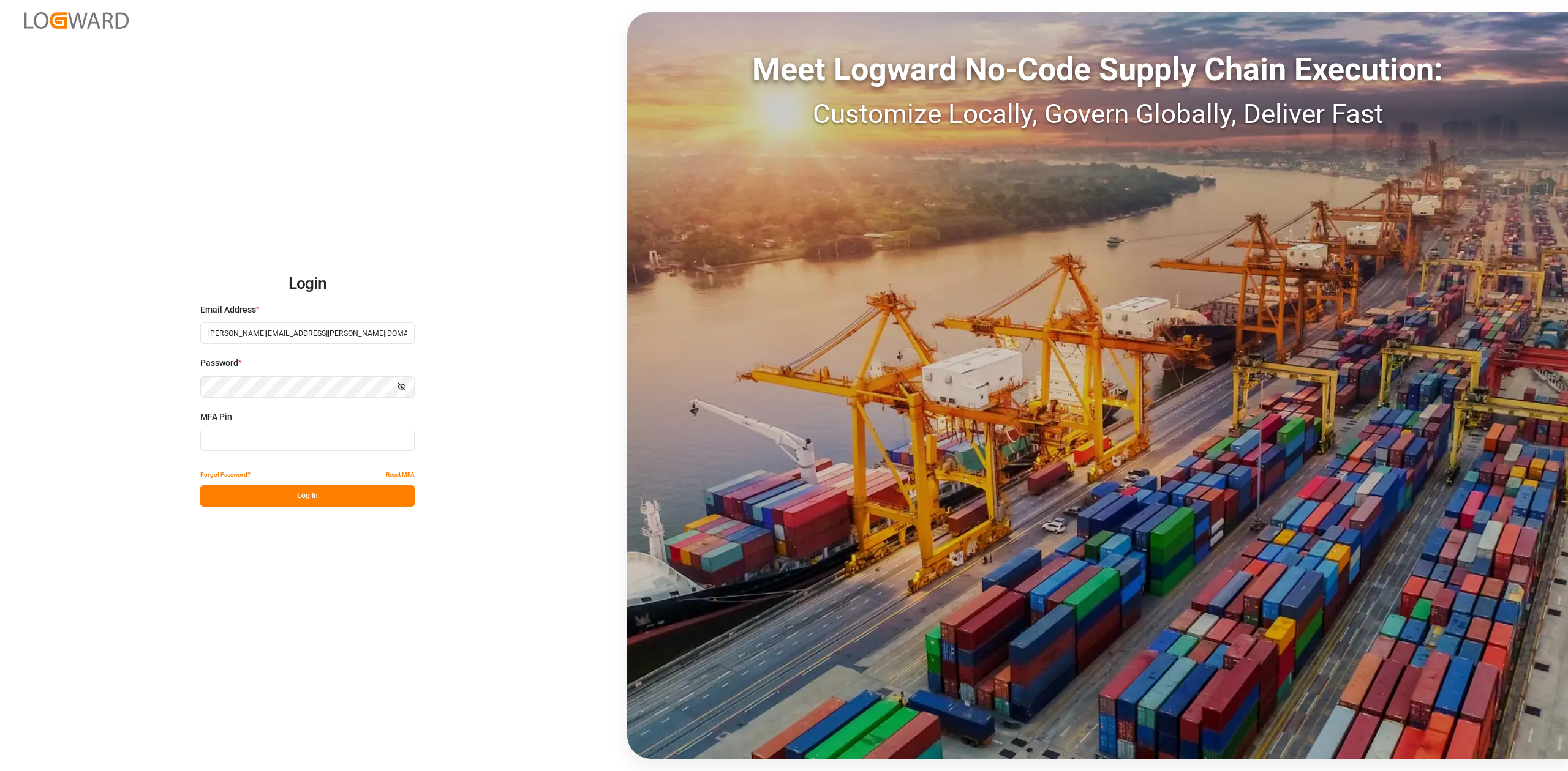
click at [280, 444] on input at bounding box center [307, 440] width 214 height 21
type input "802667"
click at [302, 495] on button "Log In" at bounding box center [307, 496] width 214 height 21
